Goal: Task Accomplishment & Management: Use online tool/utility

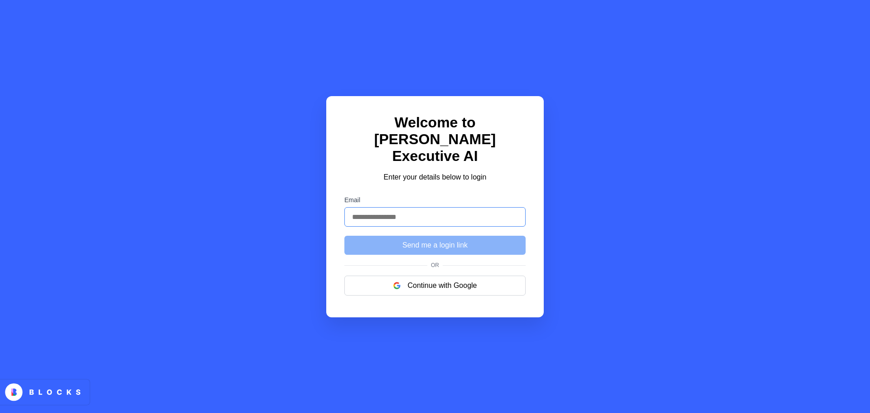
click at [441, 217] on input "Email" at bounding box center [434, 216] width 181 height 19
click at [463, 207] on input "Email" at bounding box center [434, 216] width 181 height 19
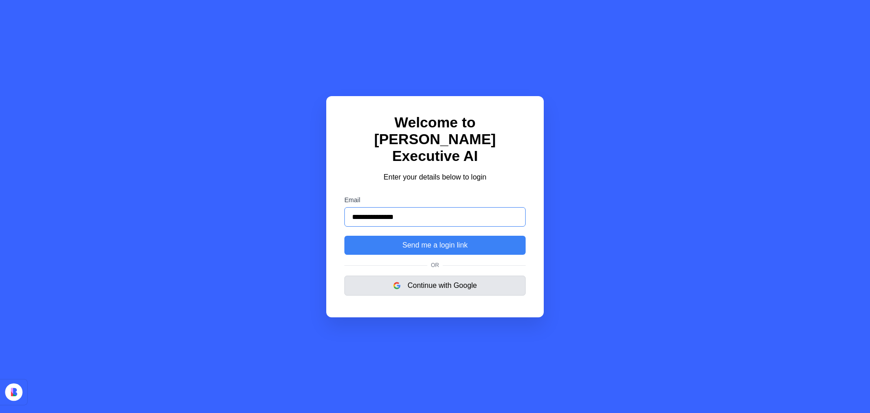
type input "**********"
click at [446, 278] on button "Continue with Google" at bounding box center [434, 285] width 181 height 20
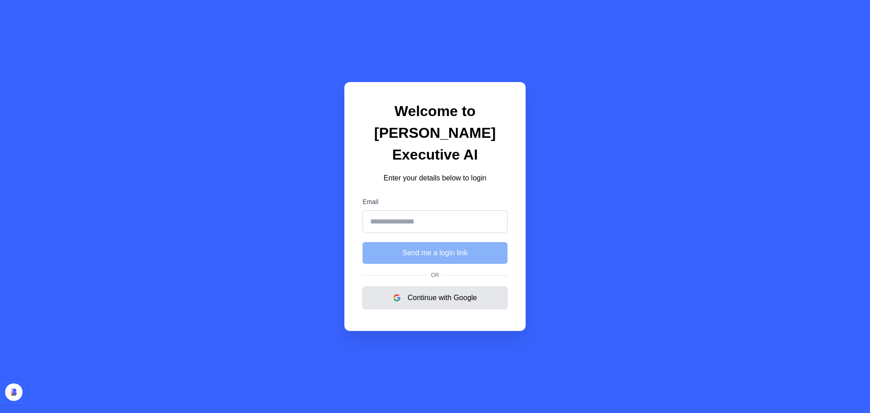
click at [444, 303] on button "Continue with Google" at bounding box center [434, 297] width 145 height 23
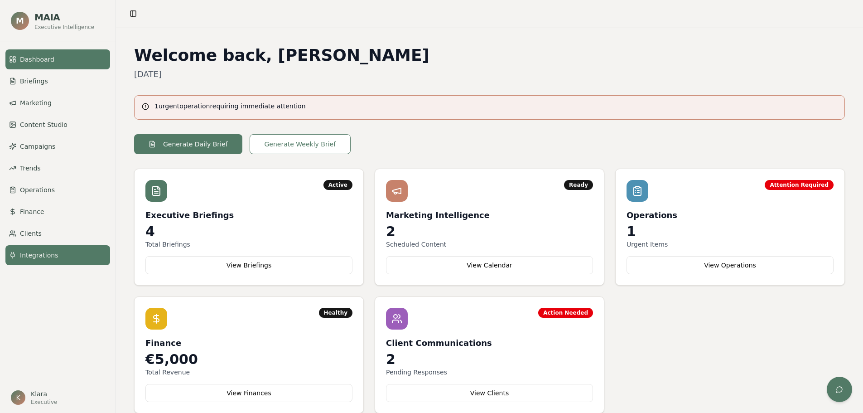
click at [49, 256] on span "Integrations" at bounding box center [39, 255] width 38 height 9
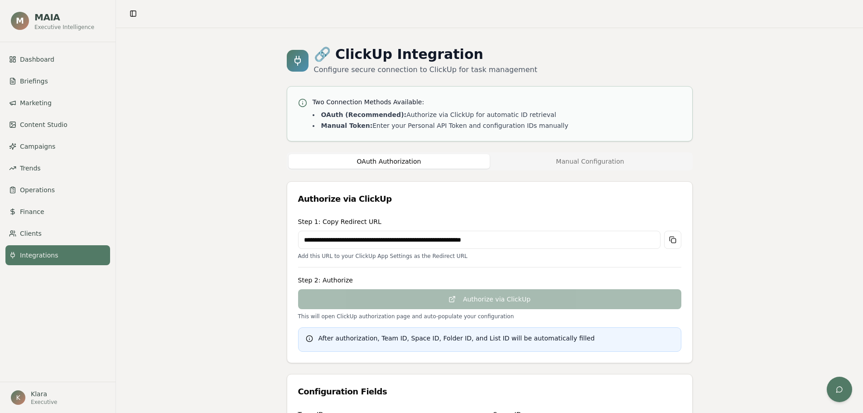
scroll to position [45, 0]
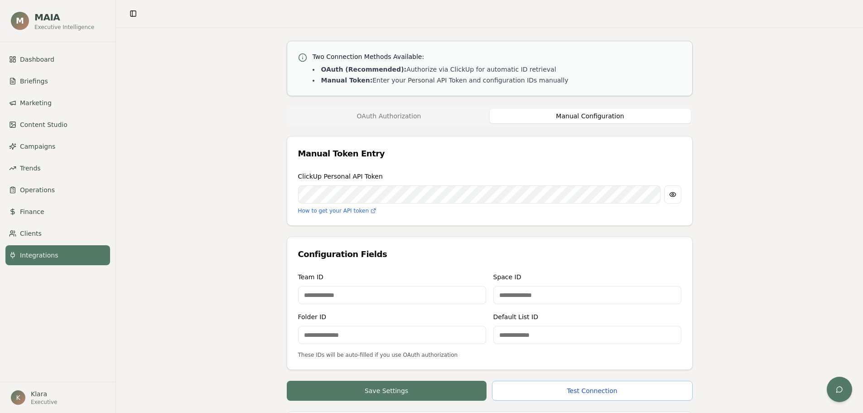
click at [609, 116] on button "Manual Configuration" at bounding box center [590, 116] width 201 height 14
drag, startPoint x: 417, startPoint y: 206, endPoint x: 863, endPoint y: 64, distance: 467.4
click at [863, 64] on div "🔗 ClickUp Integration Configure secure connection to ClickUp for task managemen…" at bounding box center [489, 294] width 747 height 623
